Goal: Transaction & Acquisition: Purchase product/service

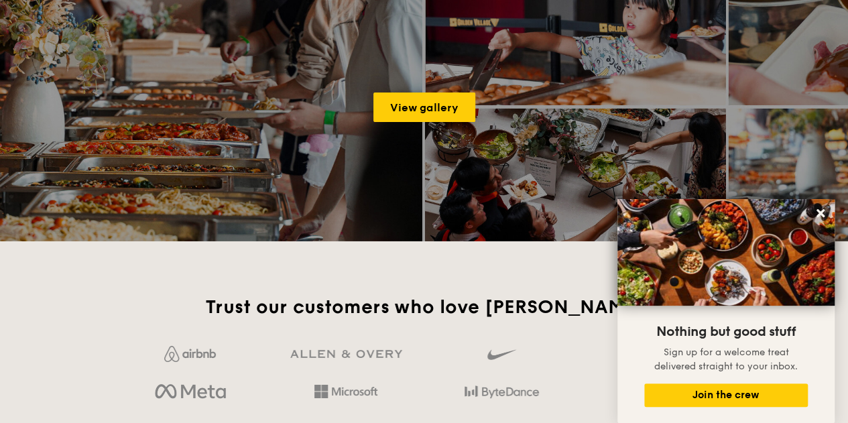
scroll to position [2146, 0]
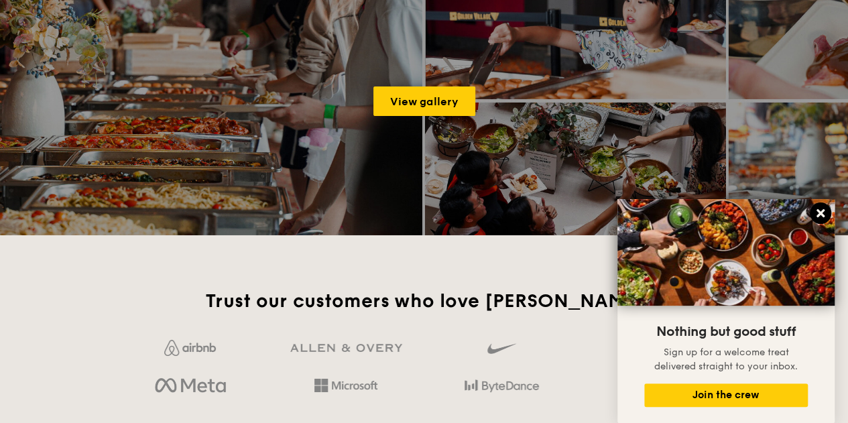
click at [818, 211] on icon at bounding box center [821, 213] width 8 height 8
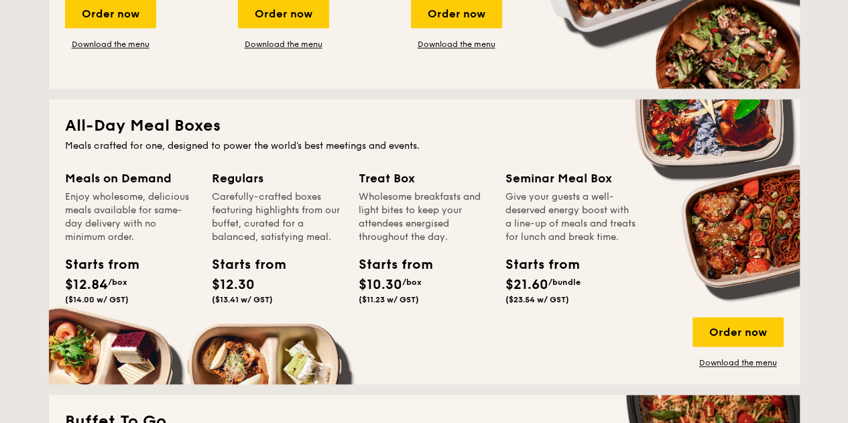
scroll to position [738, 0]
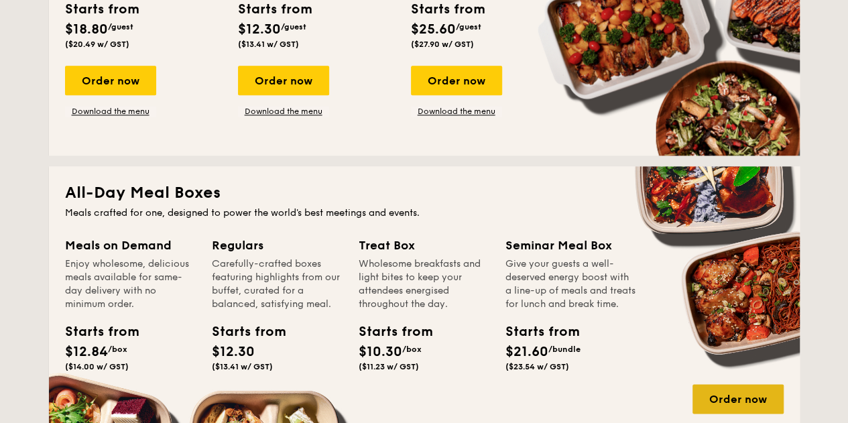
click at [707, 406] on div "Order now" at bounding box center [738, 399] width 91 height 30
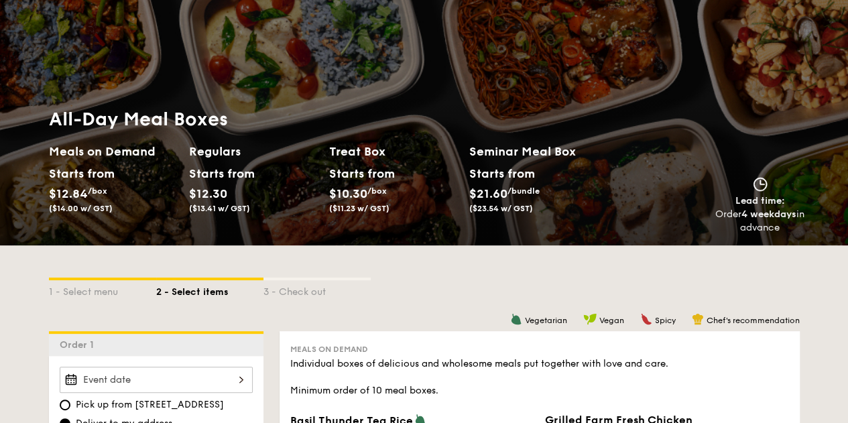
scroll to position [201, 0]
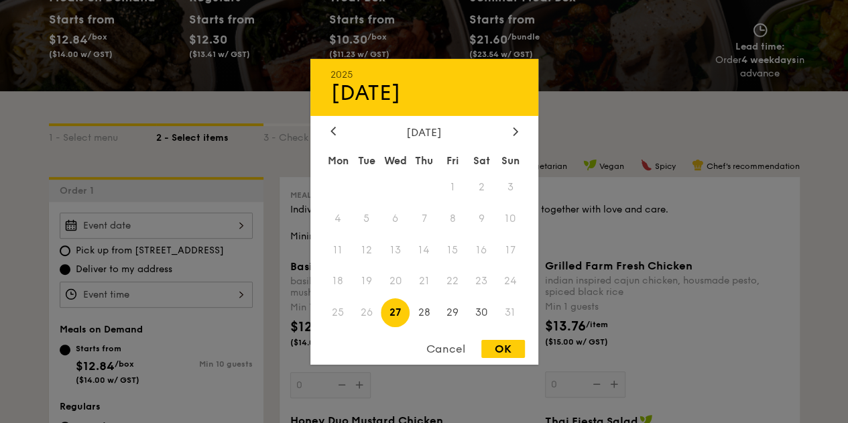
click at [150, 223] on div "2025 Aug [DATE] Tue Wed Thu Fri Sat Sun 1 2 3 4 5 6 7 8 9 10 11 12 13 14 15 16 …" at bounding box center [156, 226] width 193 height 26
click at [517, 127] on icon at bounding box center [515, 131] width 5 height 9
click at [363, 184] on span "2" at bounding box center [366, 186] width 29 height 29
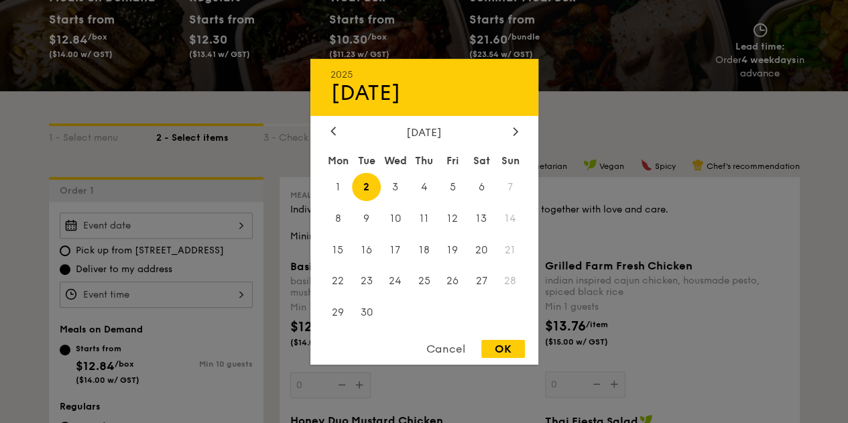
click at [505, 349] on div "OK" at bounding box center [503, 349] width 44 height 18
type input "[DATE]"
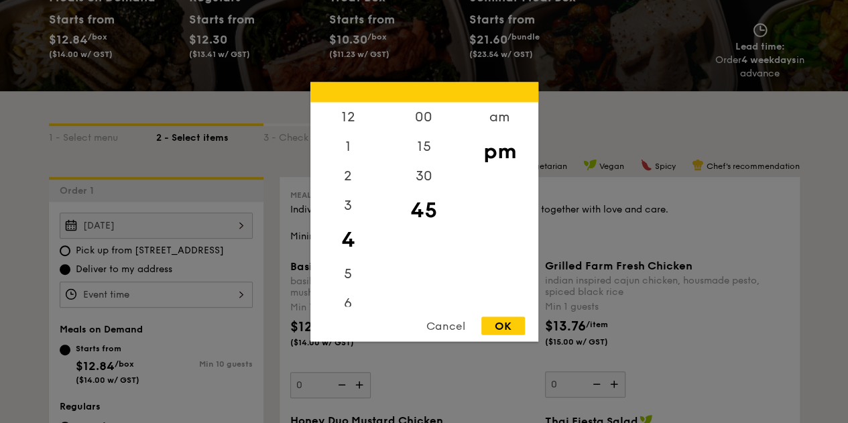
click at [131, 289] on div "12 1 2 3 4 5 6 7 8 9 10 11 00 15 30 45 am pm Cancel OK" at bounding box center [156, 295] width 193 height 26
drag, startPoint x: 351, startPoint y: 205, endPoint x: 341, endPoint y: 277, distance: 72.4
click at [341, 277] on div "12 1 2 3 4 5 6 7 8 9 10 11" at bounding box center [348, 204] width 76 height 205
click at [347, 294] on div "11" at bounding box center [348, 293] width 76 height 30
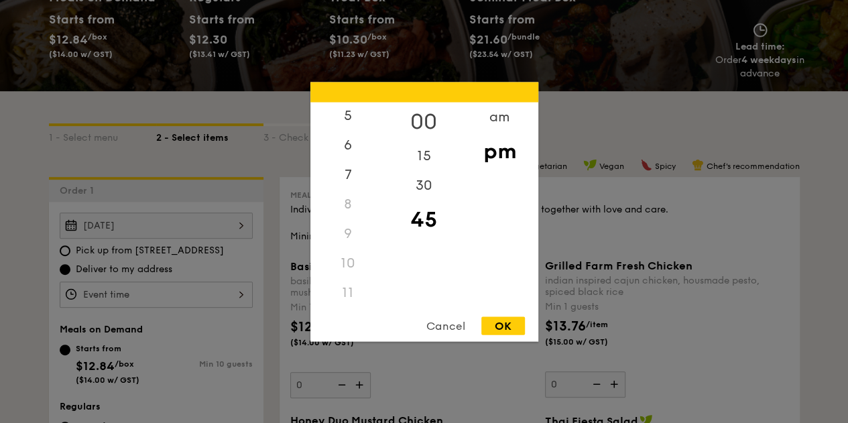
click at [436, 119] on div "00" at bounding box center [424, 121] width 76 height 39
click at [515, 121] on div "am" at bounding box center [500, 121] width 76 height 39
click at [358, 289] on div "11" at bounding box center [348, 287] width 76 height 39
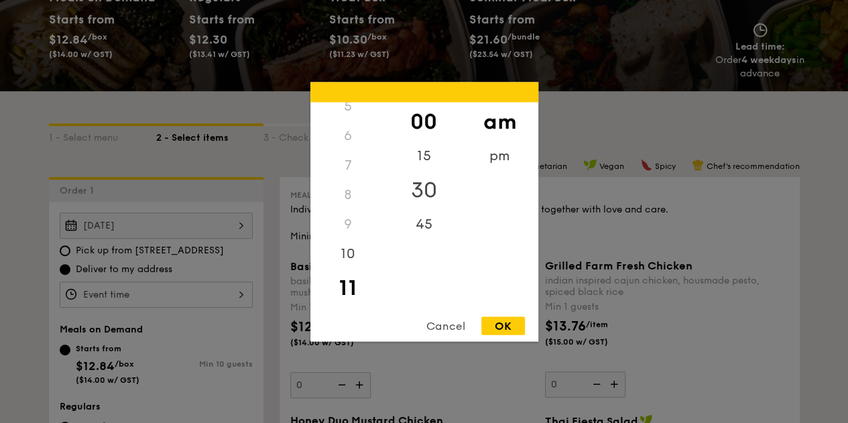
click at [428, 191] on div "30" at bounding box center [424, 189] width 76 height 39
click at [492, 333] on div "OK" at bounding box center [503, 325] width 44 height 18
type input "11:30AM"
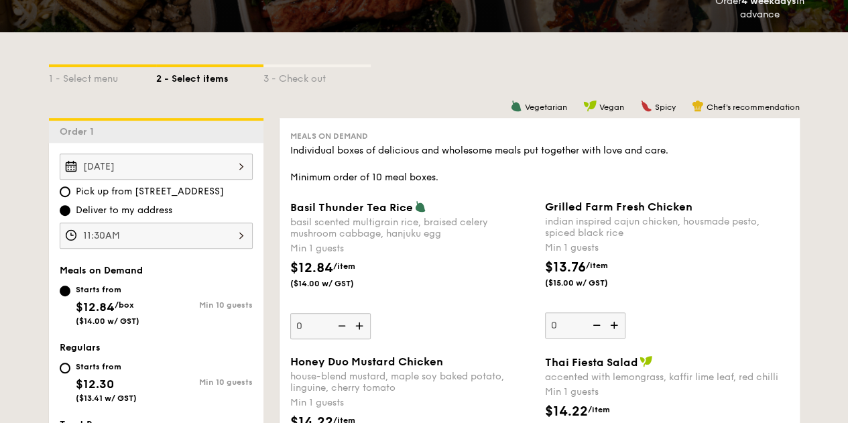
scroll to position [201, 0]
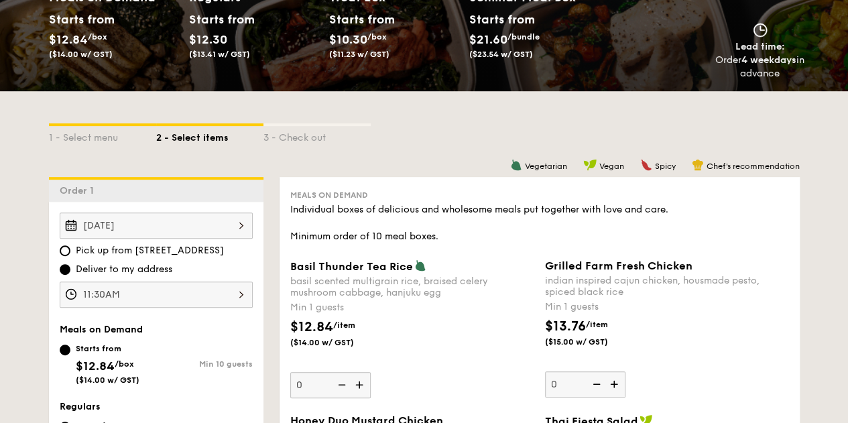
click at [227, 364] on div "Min 10 guests" at bounding box center [204, 363] width 97 height 9
click at [70, 355] on input "Starts from $12.84 /box ($14.00 w/ GST) Min 10 guests" at bounding box center [65, 350] width 11 height 11
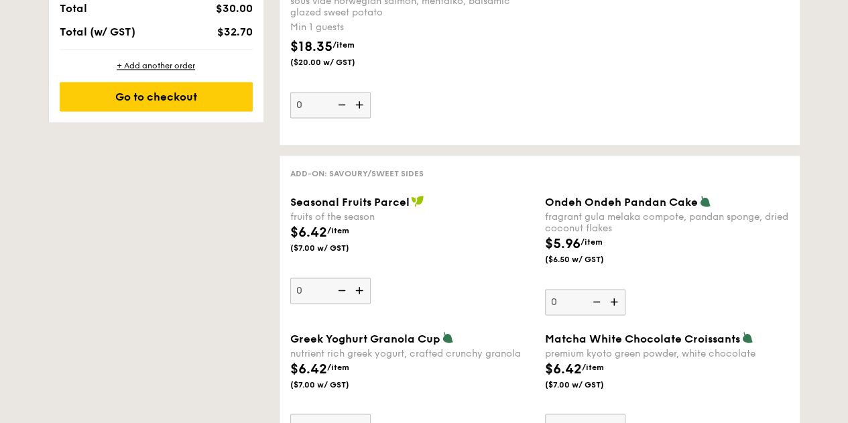
scroll to position [671, 0]
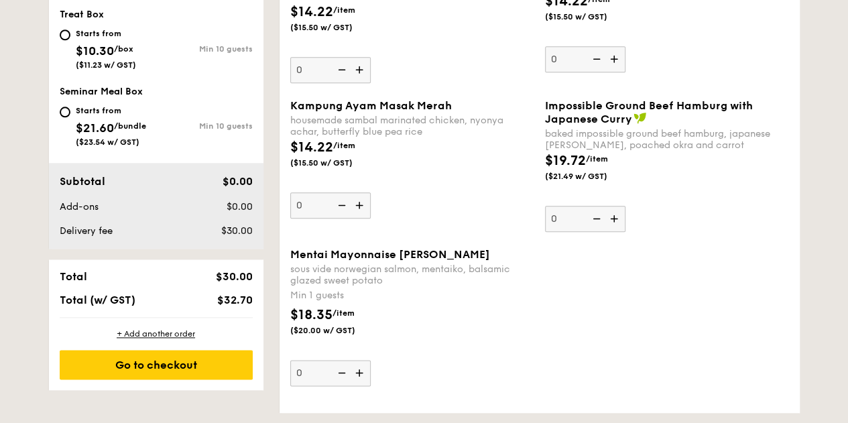
click at [359, 200] on img at bounding box center [361, 204] width 20 height 25
click at [359, 200] on input "0" at bounding box center [330, 205] width 80 height 26
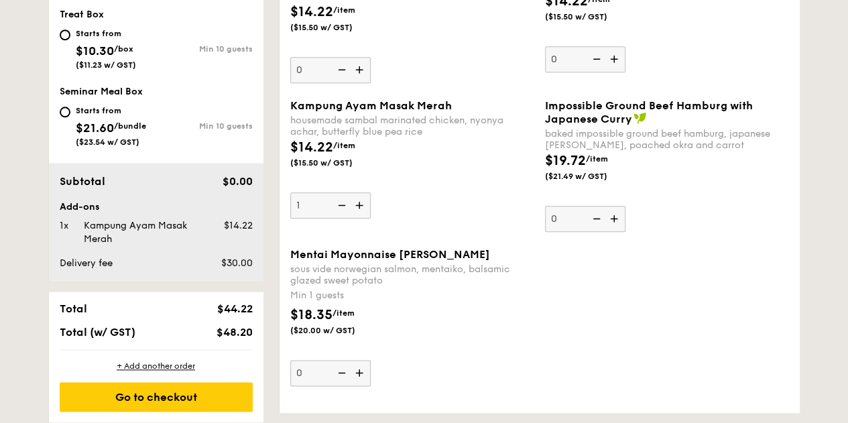
click at [359, 200] on img at bounding box center [361, 204] width 20 height 25
click at [359, 200] on input "1" at bounding box center [330, 205] width 80 height 26
click at [359, 200] on img at bounding box center [361, 204] width 20 height 25
click at [359, 200] on input "2" at bounding box center [330, 205] width 80 height 26
click at [359, 200] on img at bounding box center [361, 204] width 20 height 25
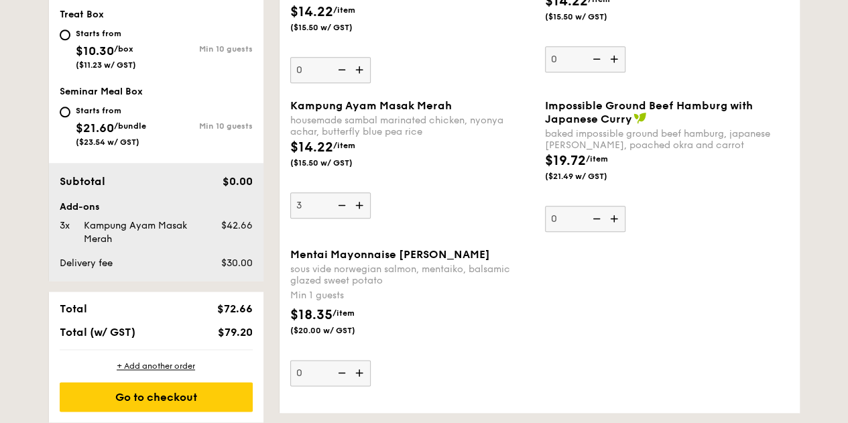
click at [359, 200] on input "3" at bounding box center [330, 205] width 80 height 26
click at [359, 200] on img at bounding box center [361, 204] width 20 height 25
click at [359, 200] on input "4" at bounding box center [330, 205] width 80 height 26
click at [359, 200] on img at bounding box center [361, 204] width 20 height 25
click at [359, 200] on input "5" at bounding box center [330, 205] width 80 height 26
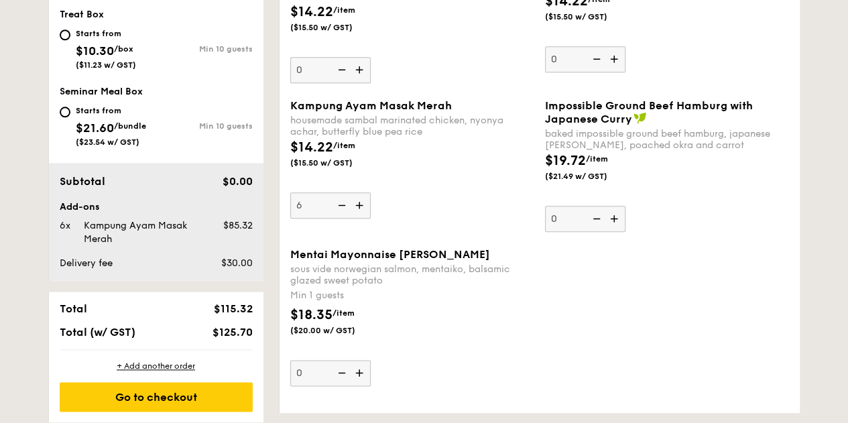
click at [359, 200] on img at bounding box center [361, 204] width 20 height 25
click at [359, 200] on input "6" at bounding box center [330, 205] width 80 height 26
click at [359, 200] on img at bounding box center [361, 204] width 20 height 25
click at [359, 200] on input "7" at bounding box center [330, 205] width 80 height 26
click at [359, 200] on img at bounding box center [361, 204] width 20 height 25
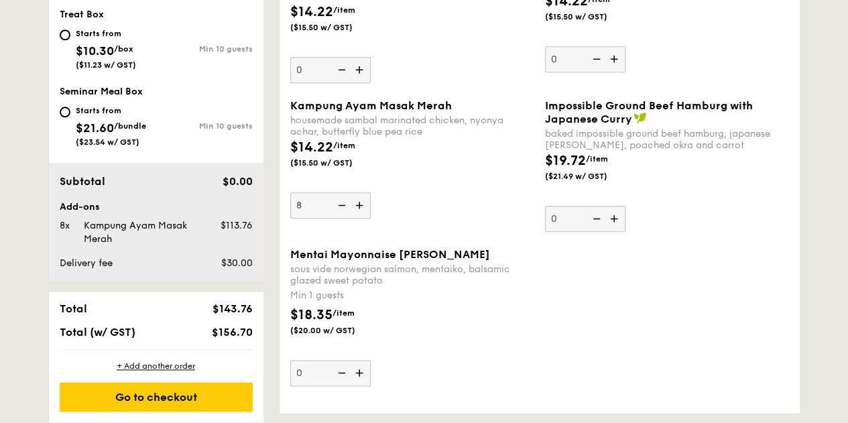
click at [359, 200] on input "8" at bounding box center [330, 205] width 80 height 26
click at [359, 200] on img at bounding box center [361, 204] width 20 height 25
click at [359, 200] on input "9" at bounding box center [330, 205] width 80 height 26
type input "10"
